Goal: Task Accomplishment & Management: Use online tool/utility

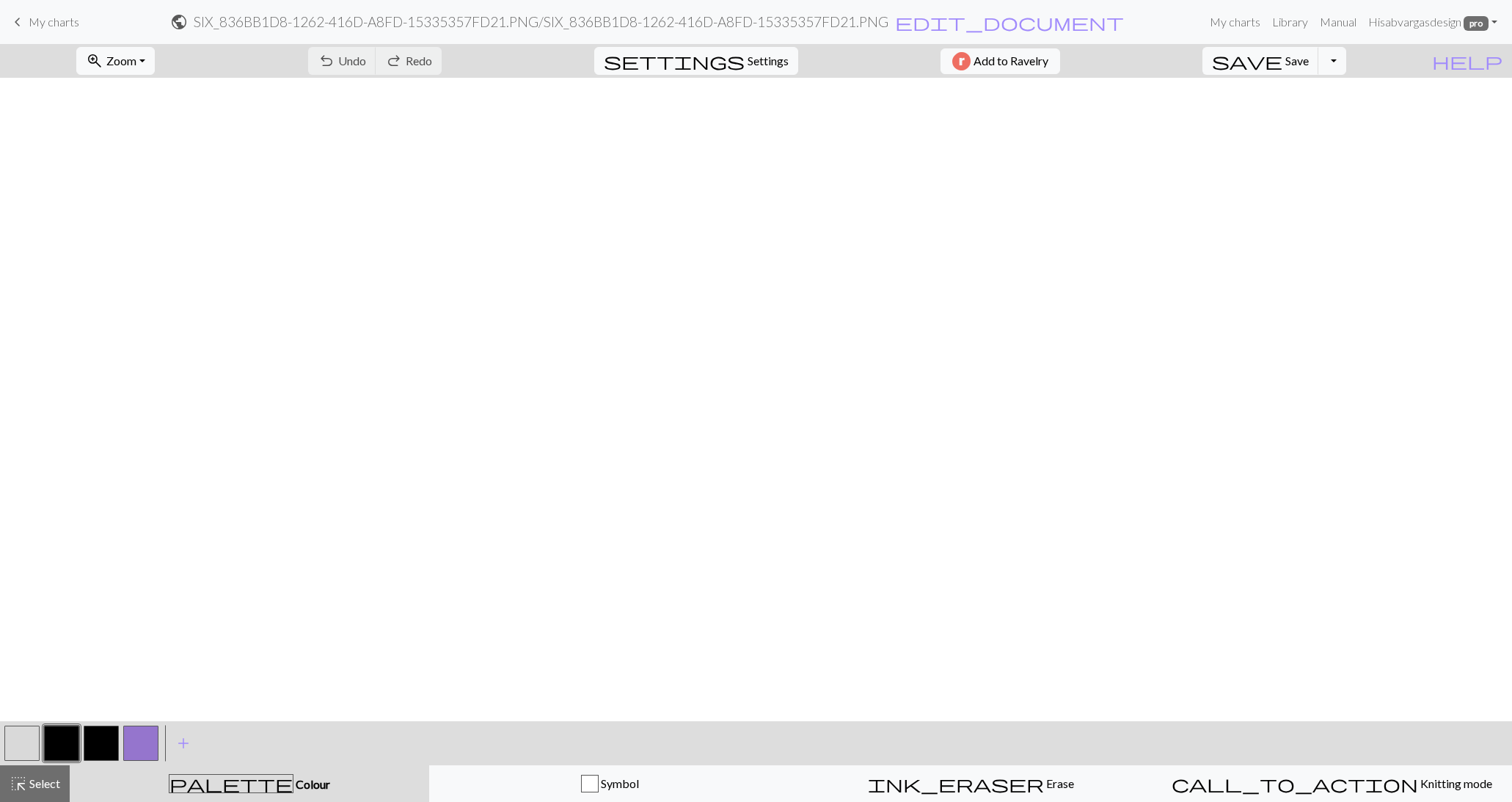
click at [134, 58] on span "Zoom" at bounding box center [121, 60] width 30 height 14
click at [147, 88] on button "Fit all" at bounding box center [135, 92] width 116 height 24
click at [748, 66] on span "Settings" at bounding box center [768, 60] width 41 height 18
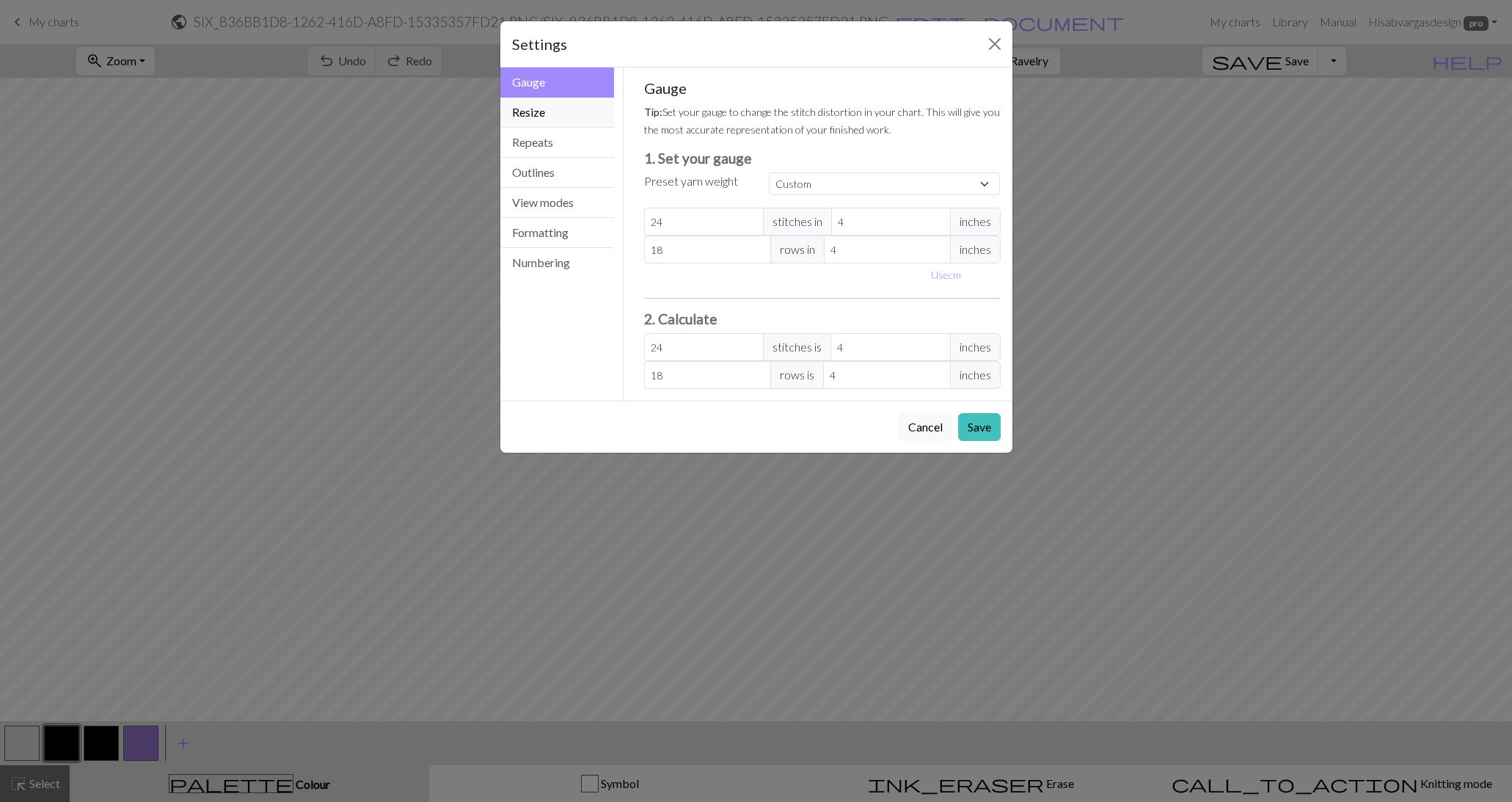
click at [522, 105] on button "Resize" at bounding box center [557, 112] width 115 height 30
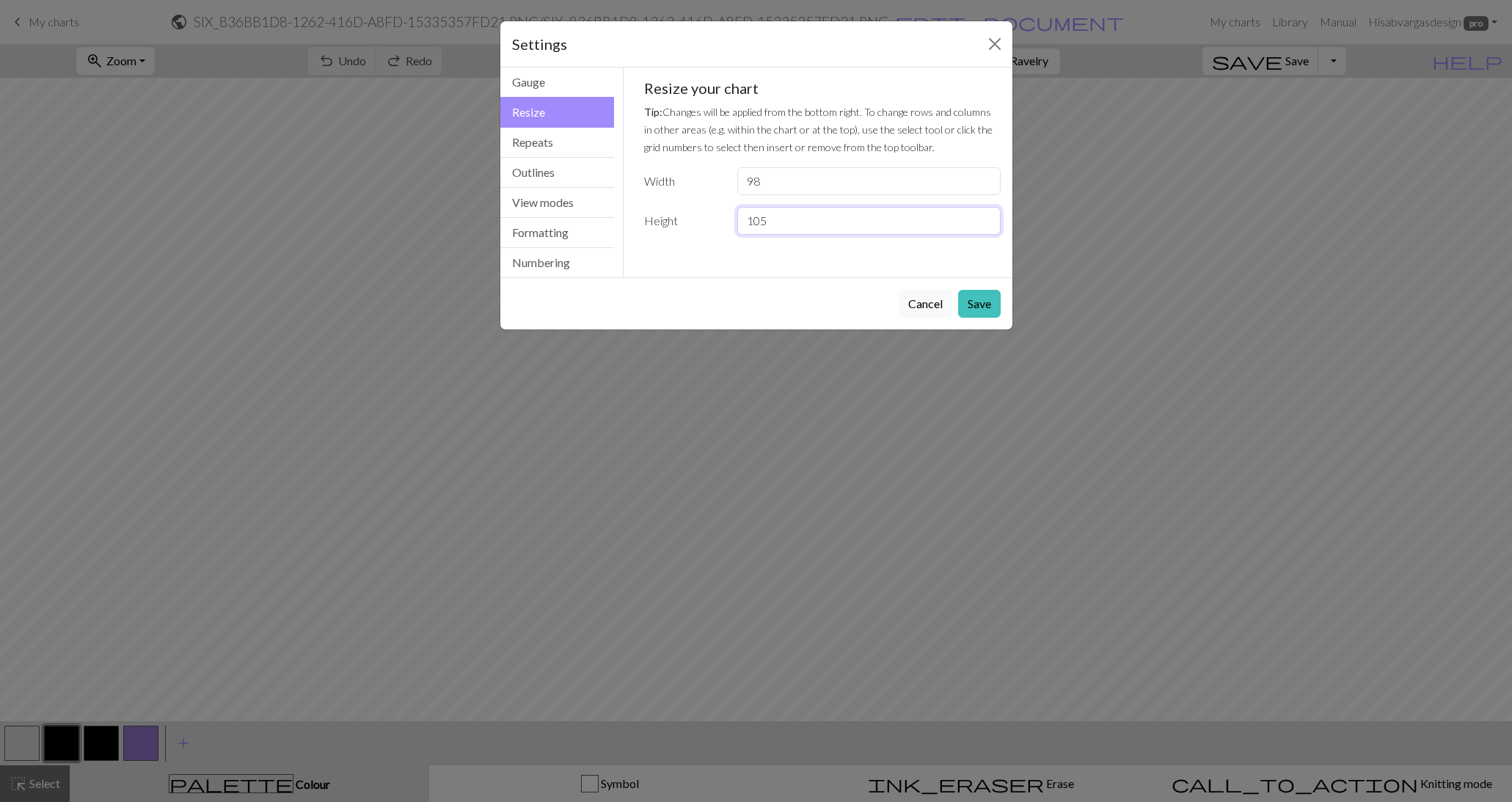
click at [986, 225] on input "105" at bounding box center [869, 221] width 263 height 28
type input "106"
click at [987, 215] on input "106" at bounding box center [869, 221] width 263 height 28
click at [987, 296] on button "Save" at bounding box center [980, 304] width 43 height 28
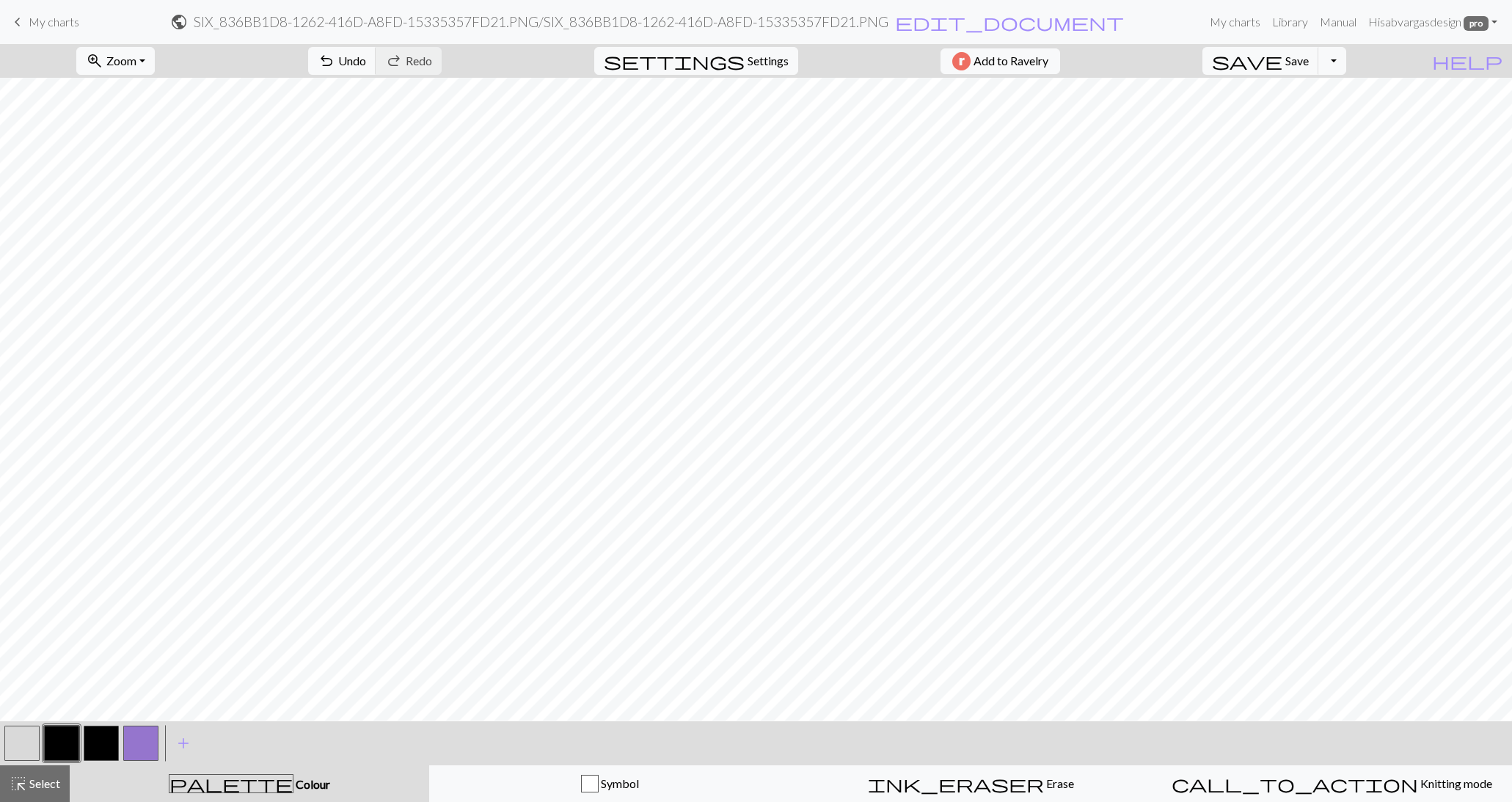
scroll to position [439, 0]
click at [135, 55] on span "Zoom" at bounding box center [121, 60] width 30 height 14
click at [149, 232] on button "150%" at bounding box center [135, 222] width 116 height 24
click at [1322, 793] on button "call_to_action Knitting mode Knitting mode" at bounding box center [1332, 784] width 361 height 37
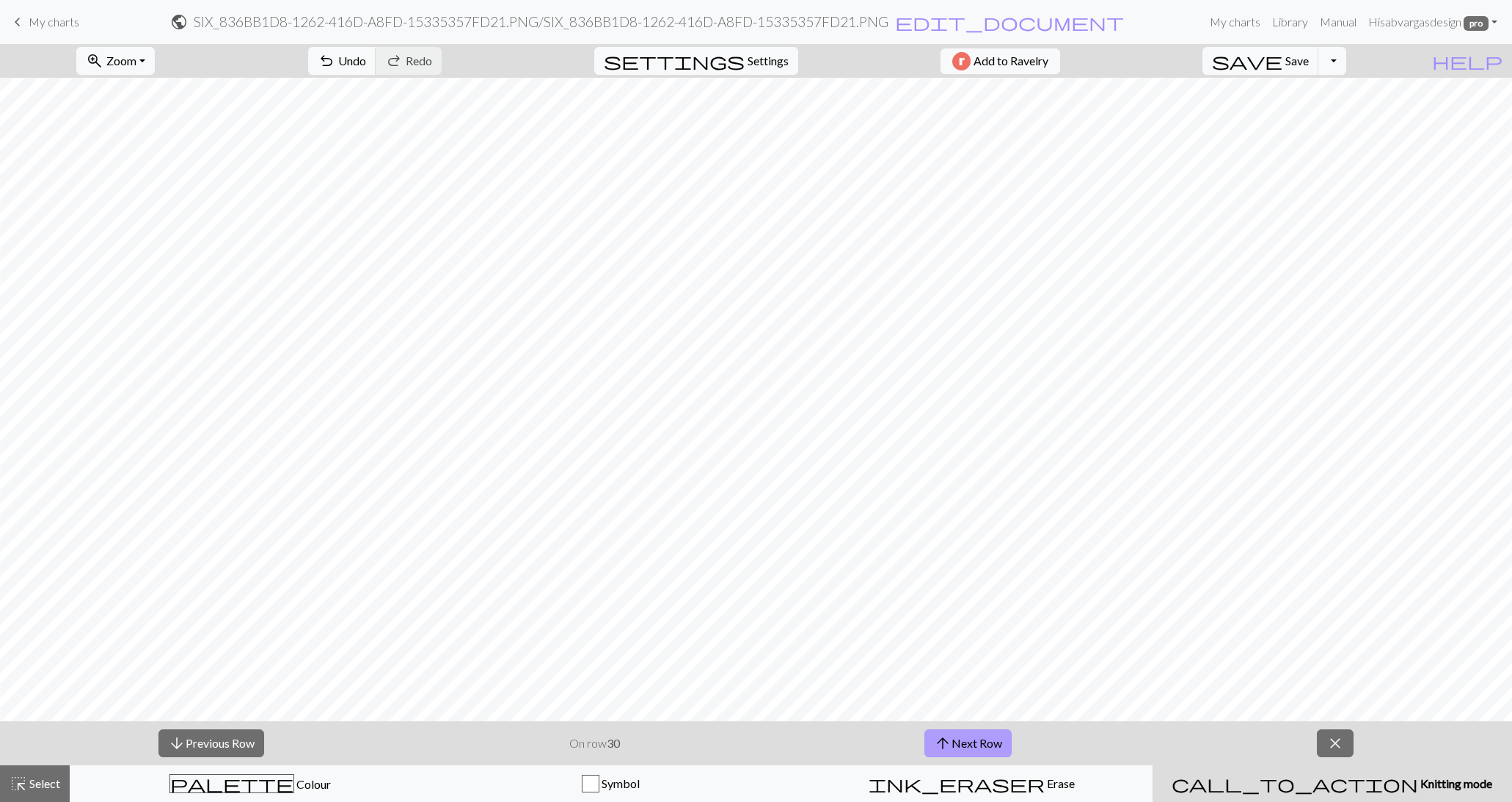
click at [949, 740] on span "arrow_upward" at bounding box center [942, 743] width 18 height 21
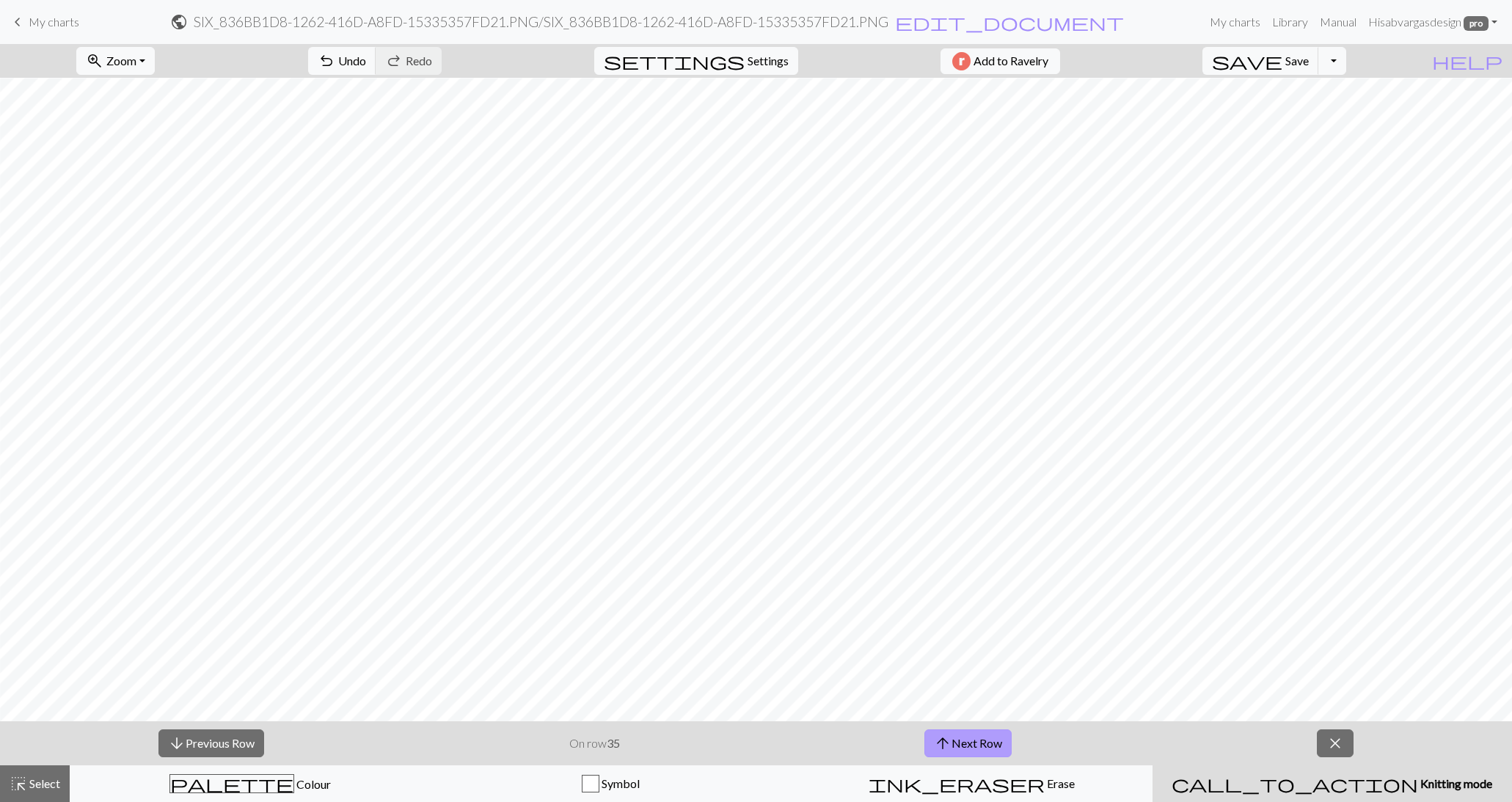
click at [949, 740] on span "arrow_upward" at bounding box center [942, 743] width 18 height 21
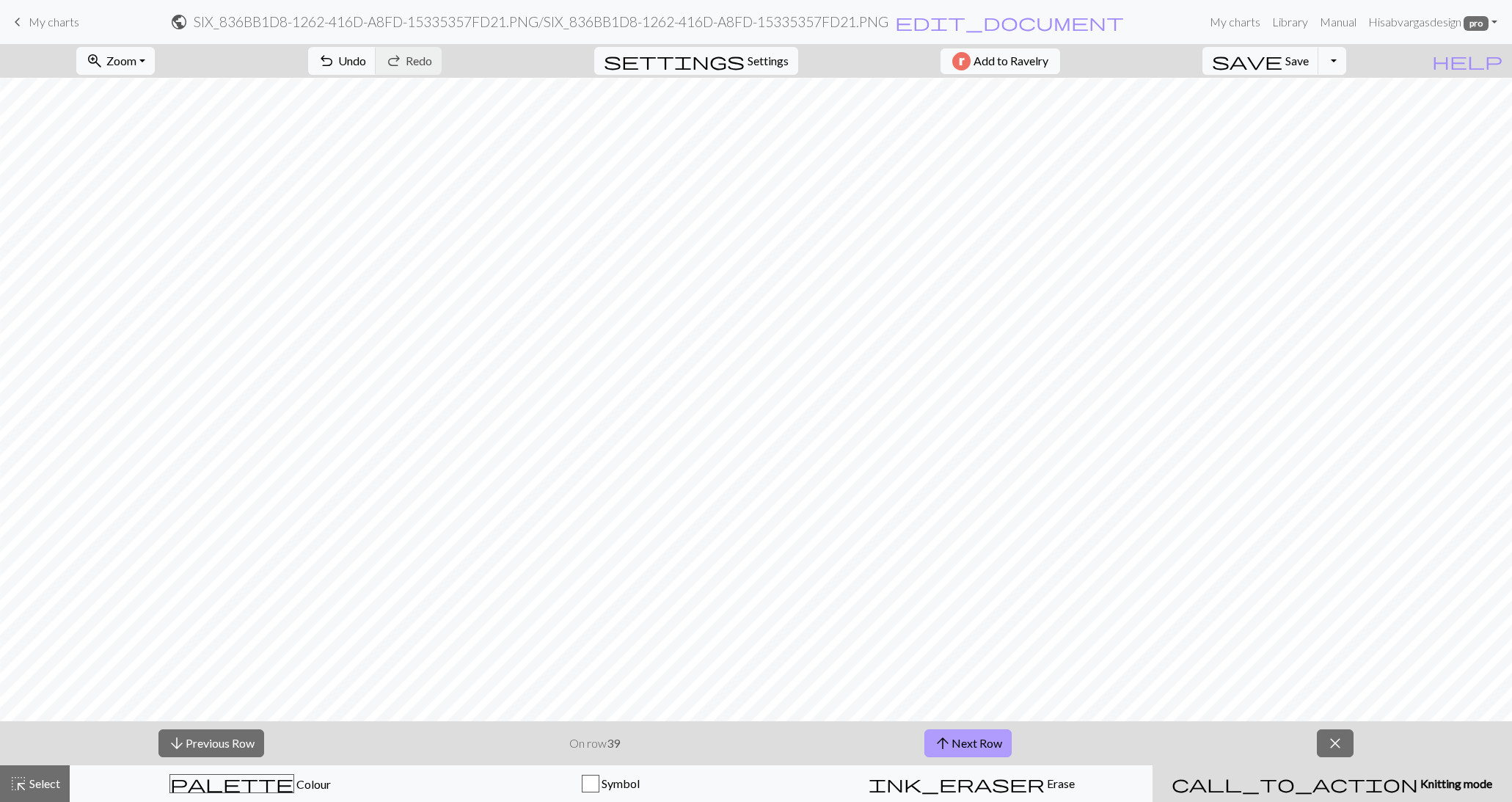
click at [949, 740] on span "arrow_upward" at bounding box center [942, 743] width 18 height 21
click at [256, 732] on button "arrow_downward Previous Row" at bounding box center [212, 743] width 105 height 28
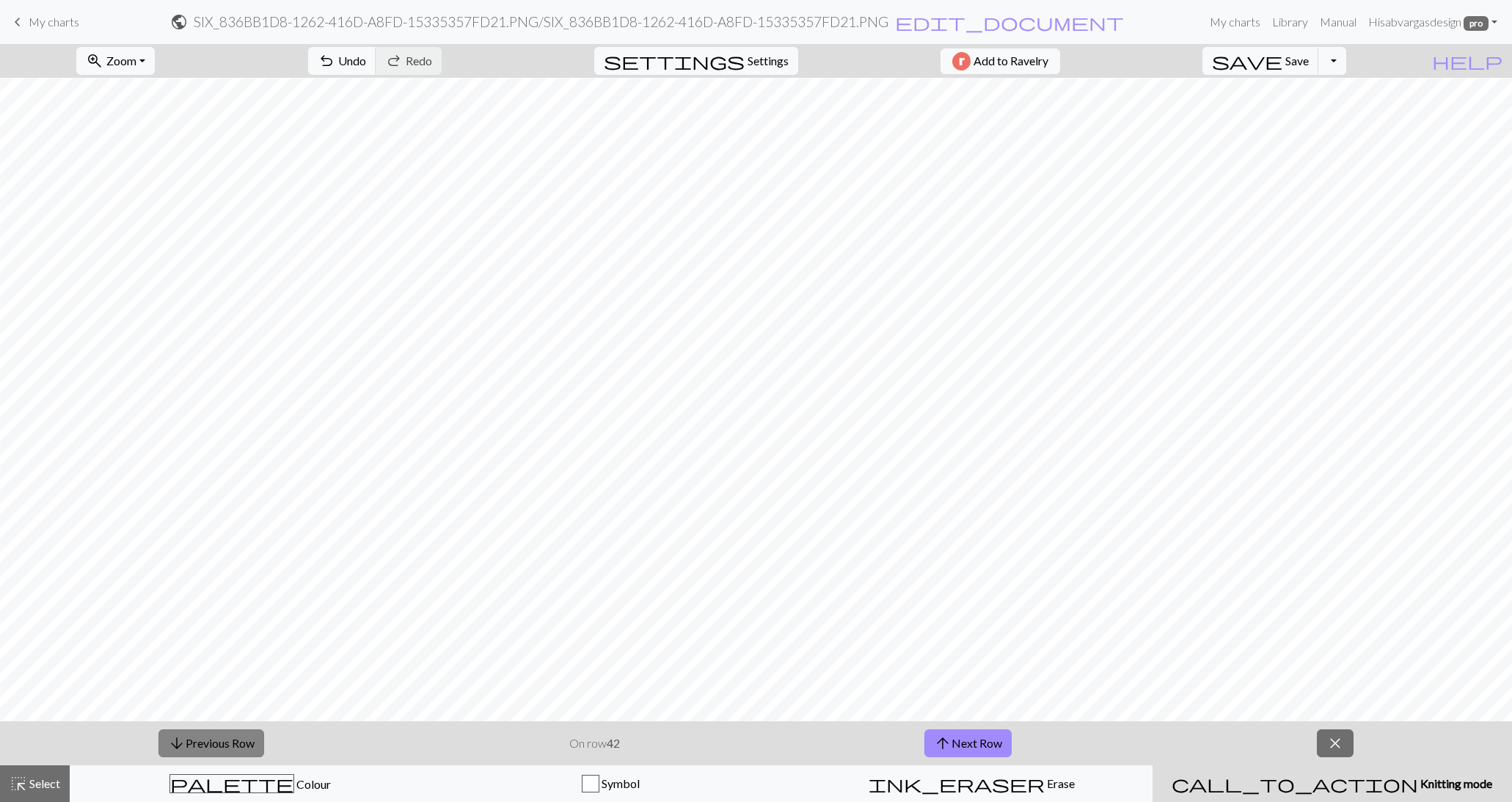
click at [256, 732] on button "arrow_downward Previous Row" at bounding box center [212, 743] width 105 height 28
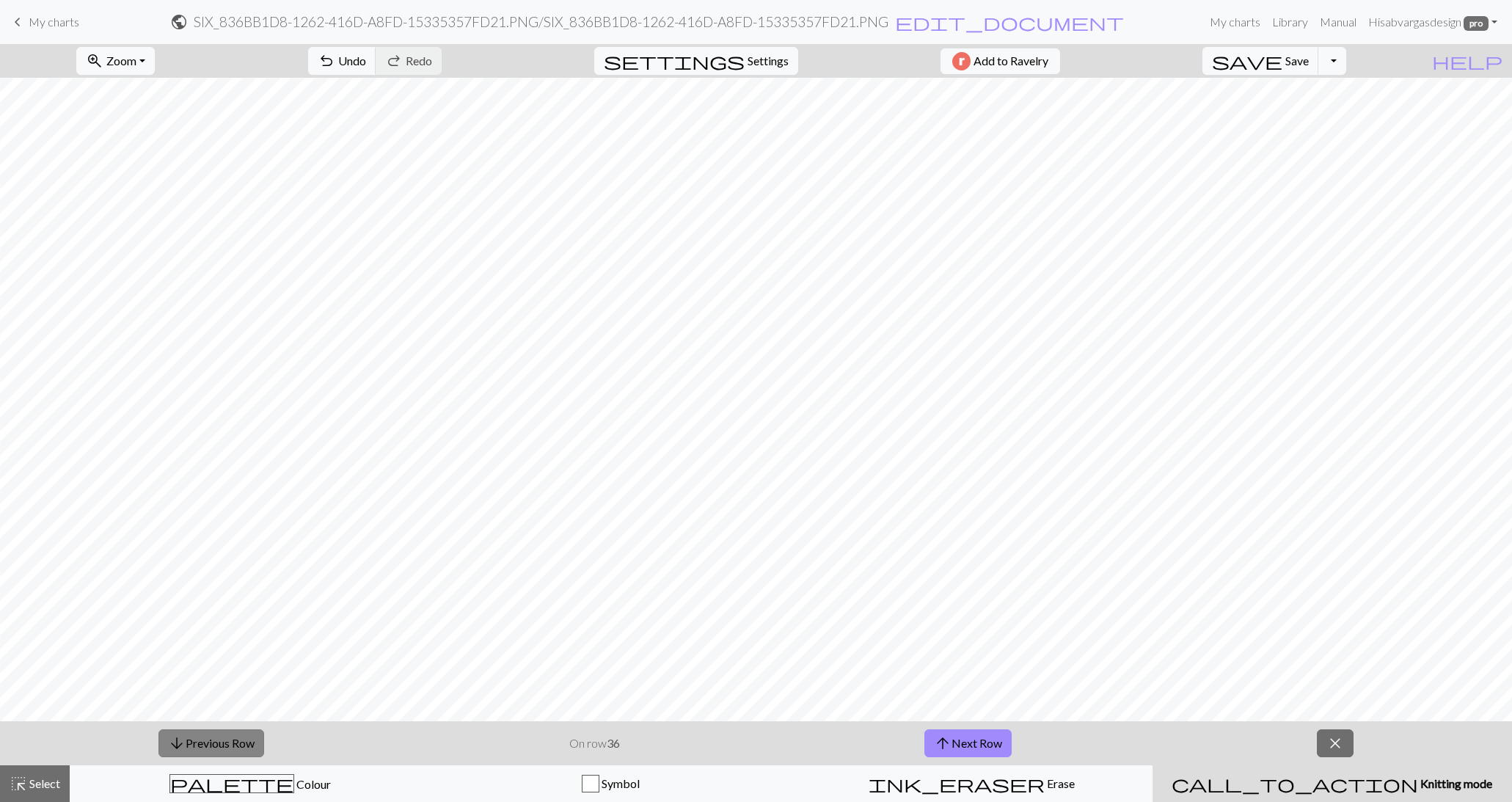
click at [256, 732] on button "arrow_downward Previous Row" at bounding box center [212, 743] width 105 height 28
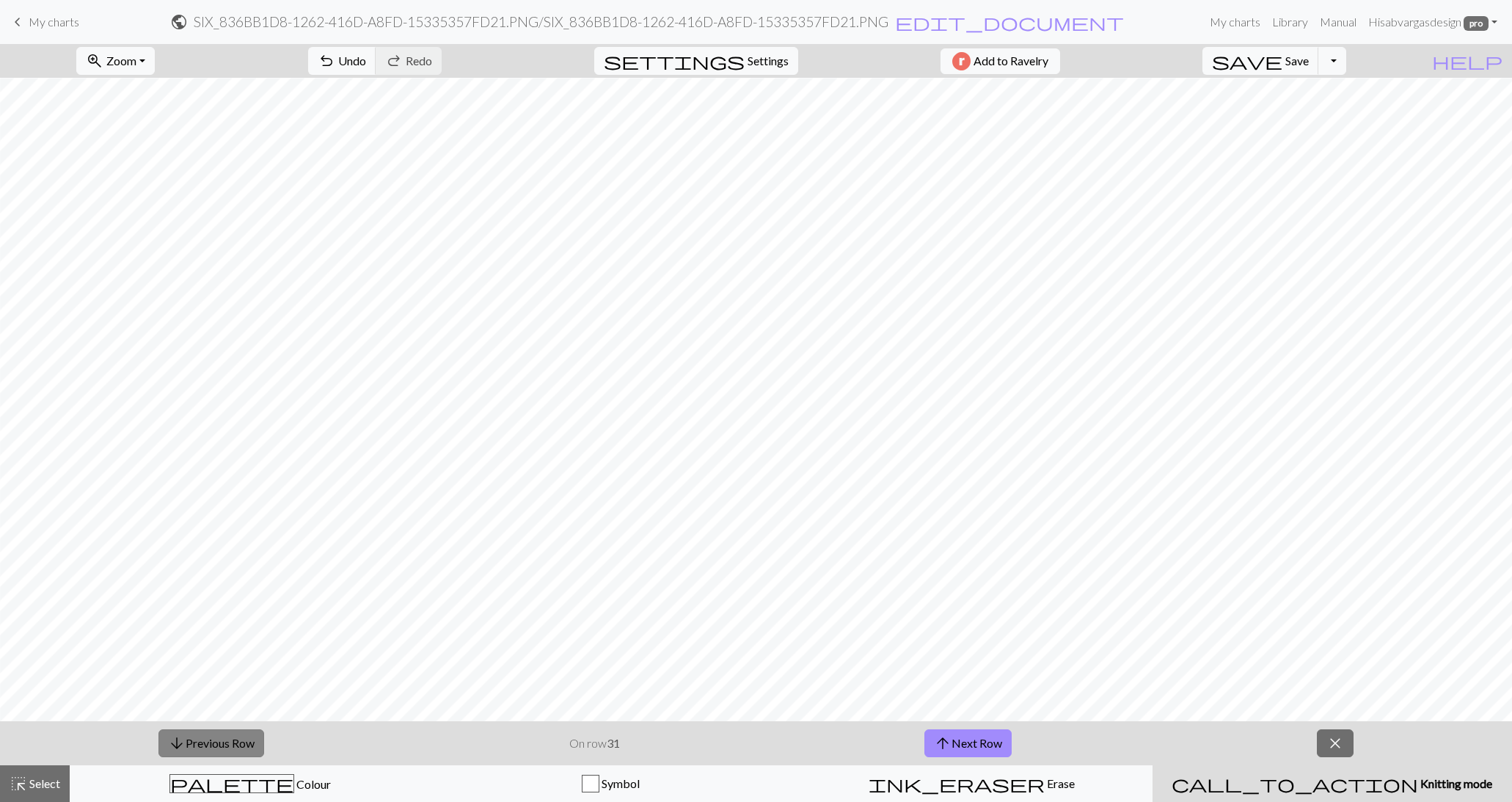
click at [256, 732] on button "arrow_downward Previous Row" at bounding box center [212, 743] width 105 height 28
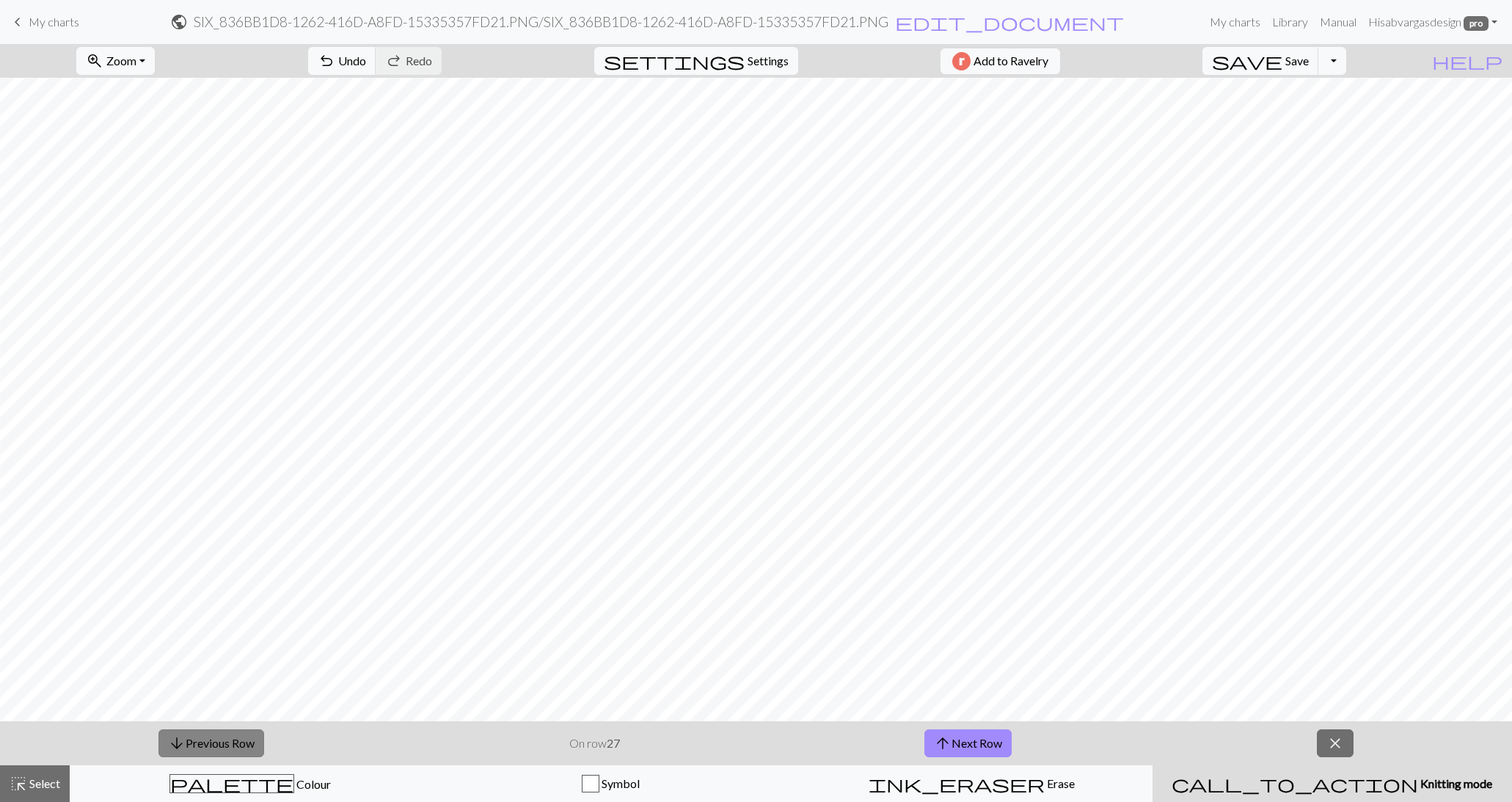
click at [256, 732] on button "arrow_downward Previous Row" at bounding box center [212, 743] width 105 height 28
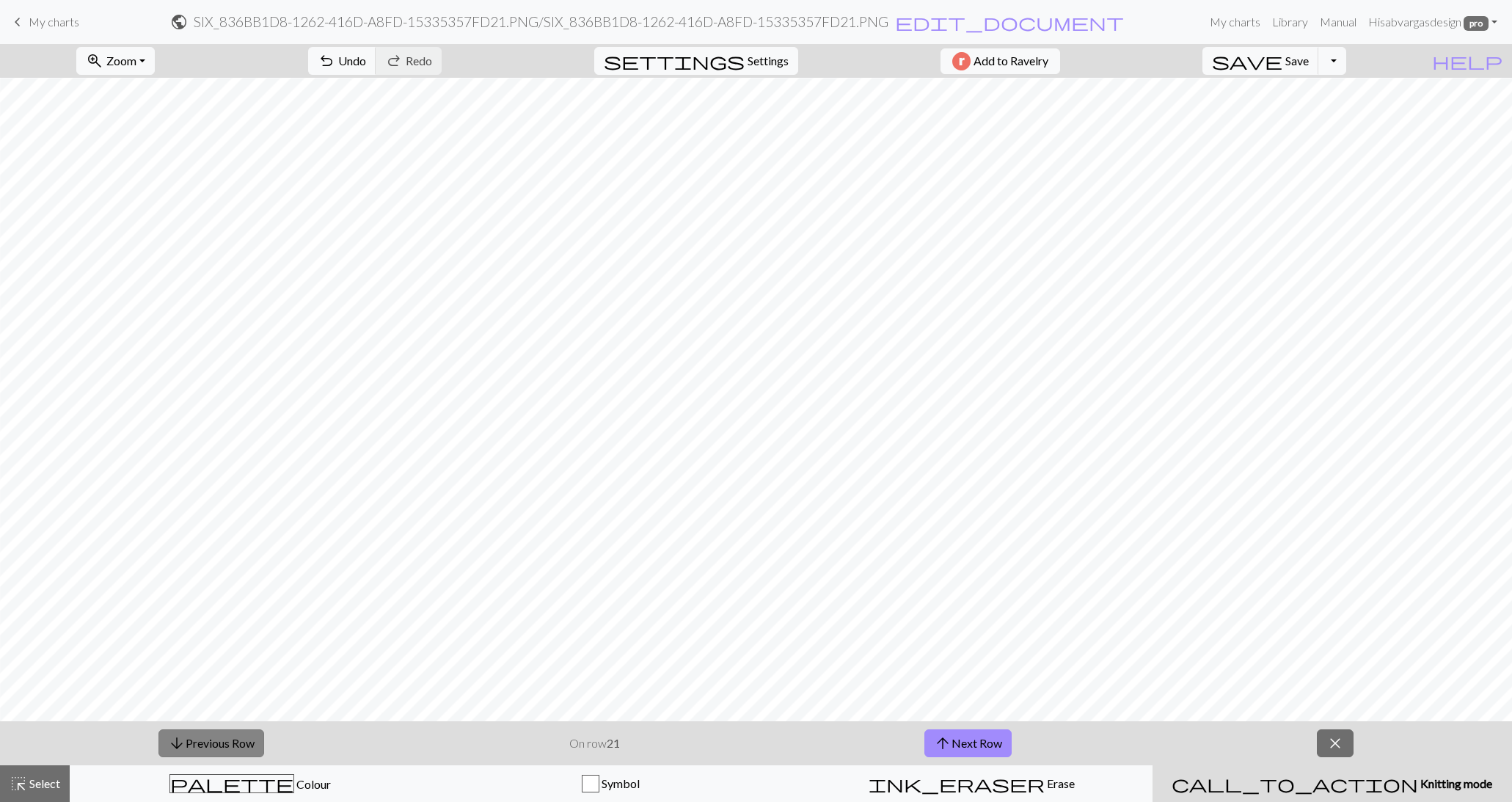
click at [256, 732] on button "arrow_downward Previous Row" at bounding box center [212, 743] width 105 height 28
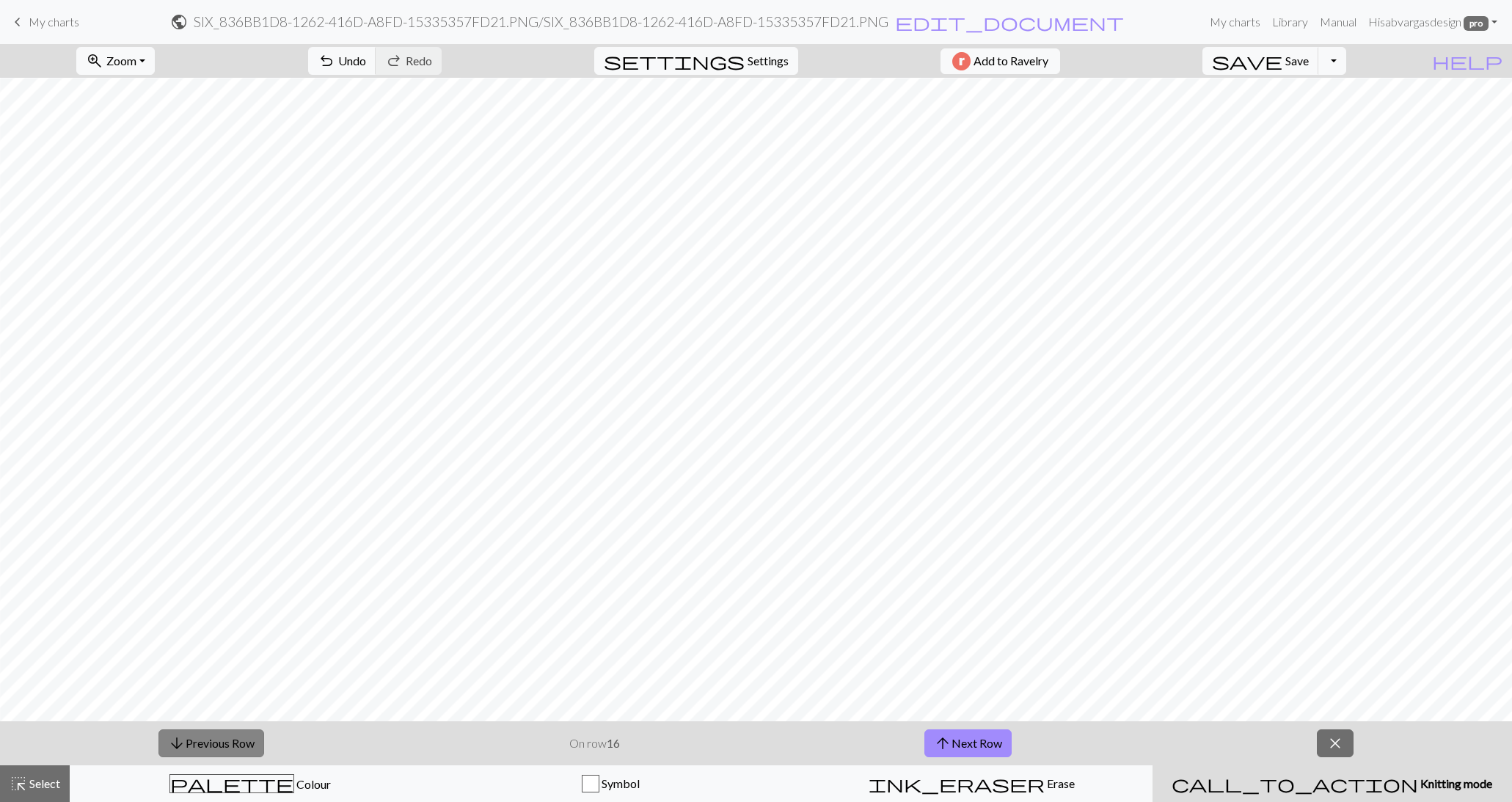
click at [256, 732] on button "arrow_downward Previous Row" at bounding box center [212, 743] width 105 height 28
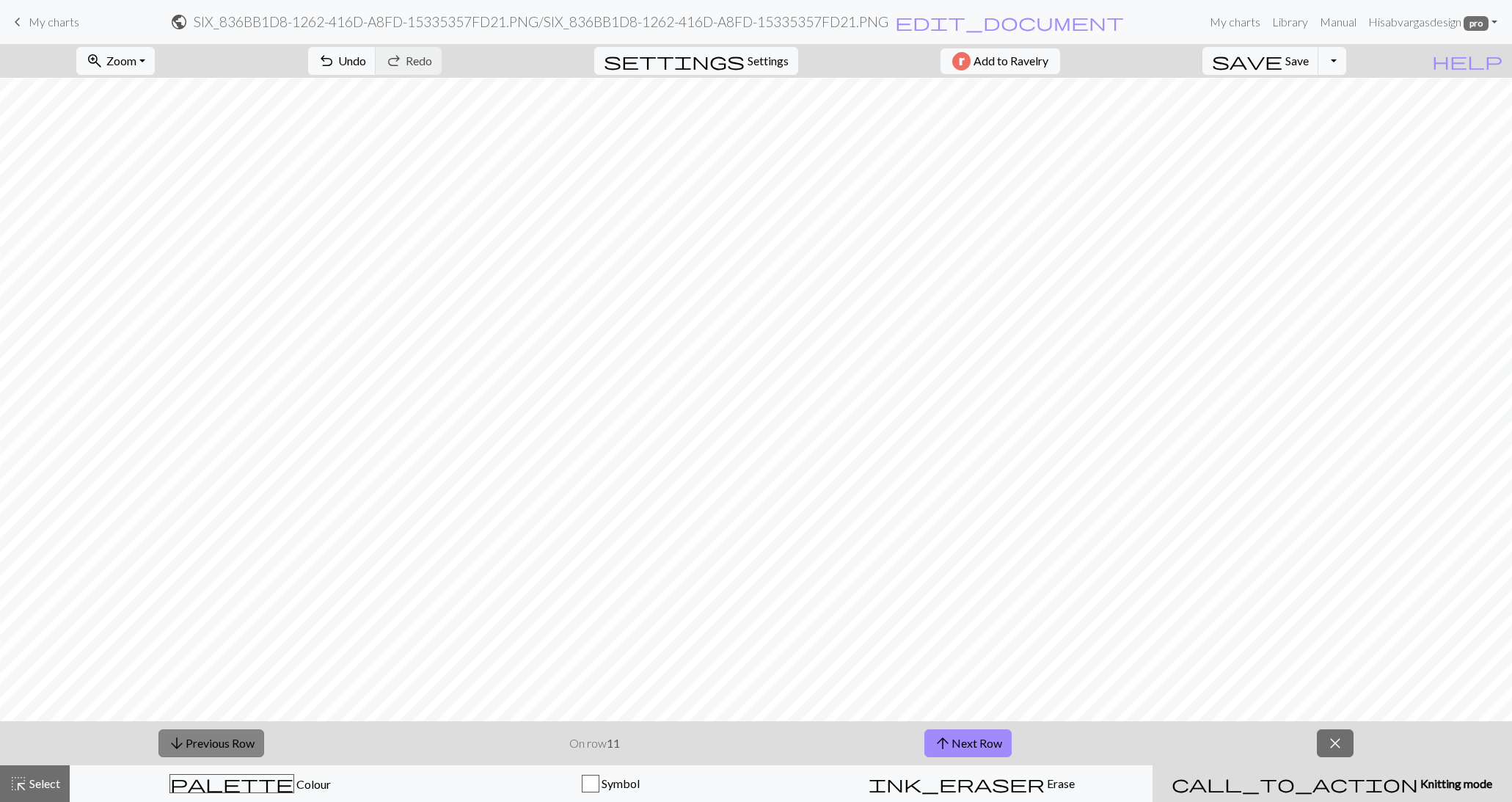
click at [256, 732] on button "arrow_downward Previous Row" at bounding box center [212, 743] width 105 height 28
click at [970, 741] on button "arrow_upward Next Row" at bounding box center [966, 743] width 87 height 28
click at [970, 741] on button "arrow_upward Next Row" at bounding box center [968, 743] width 87 height 28
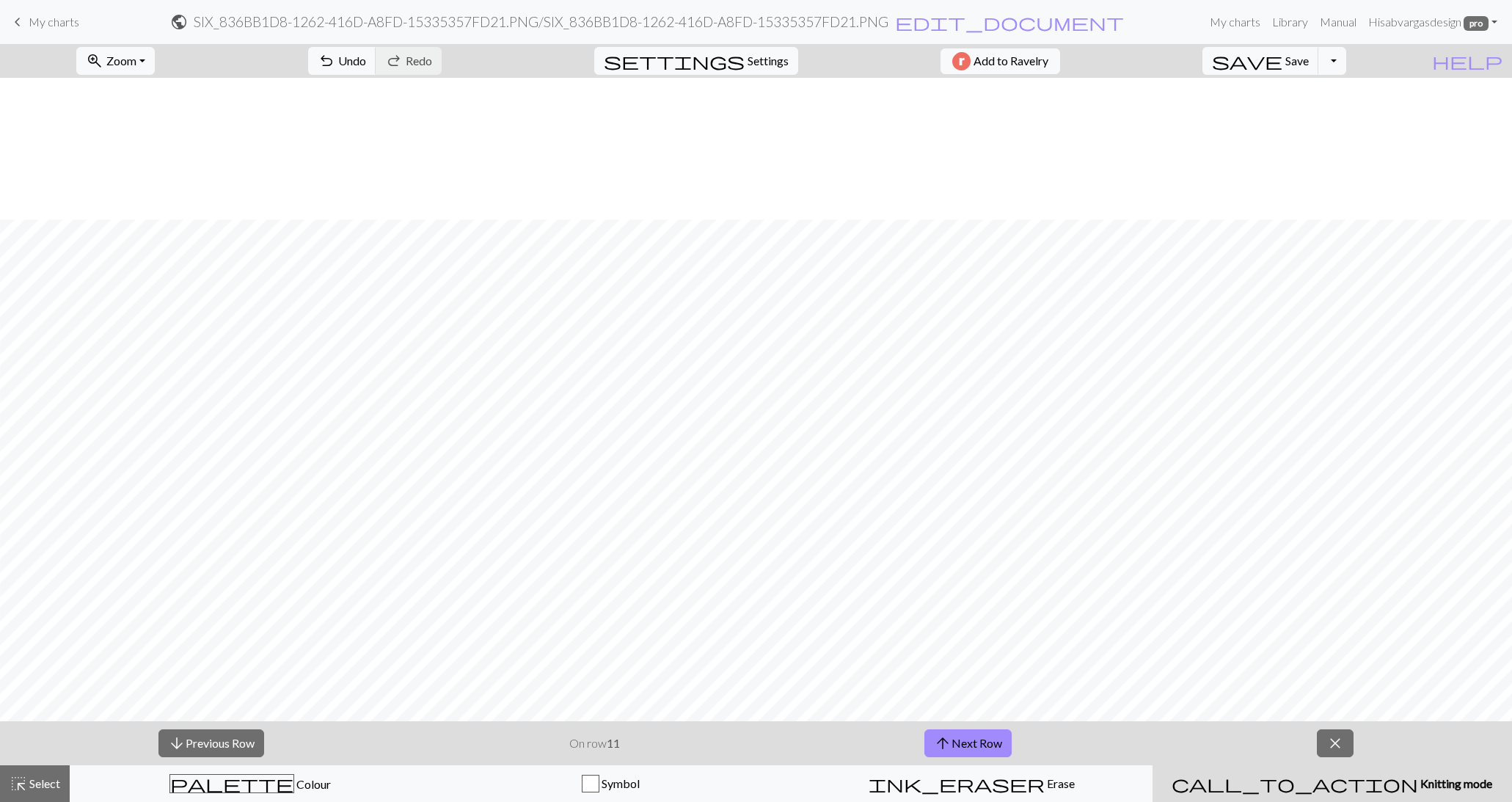
scroll to position [2475, 373]
click at [987, 736] on button "arrow_upward Next Row" at bounding box center [968, 743] width 87 height 28
click at [974, 736] on button "arrow_upward Next Row" at bounding box center [968, 743] width 87 height 28
click at [965, 746] on button "arrow_upward Next Row" at bounding box center [968, 743] width 87 height 28
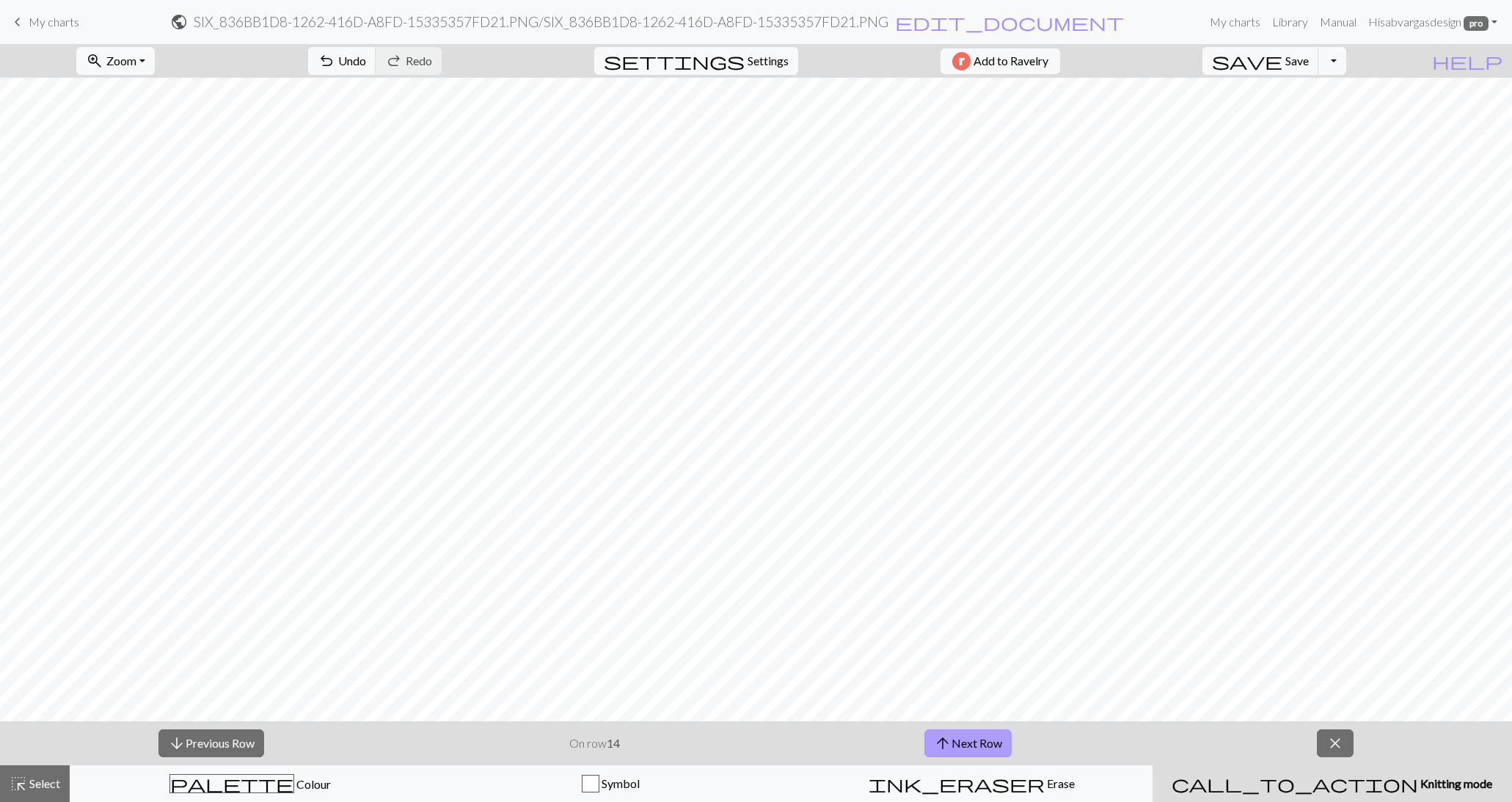
click at [988, 739] on button "arrow_upward Next Row" at bounding box center [968, 743] width 87 height 28
